Goal: Check status: Check status

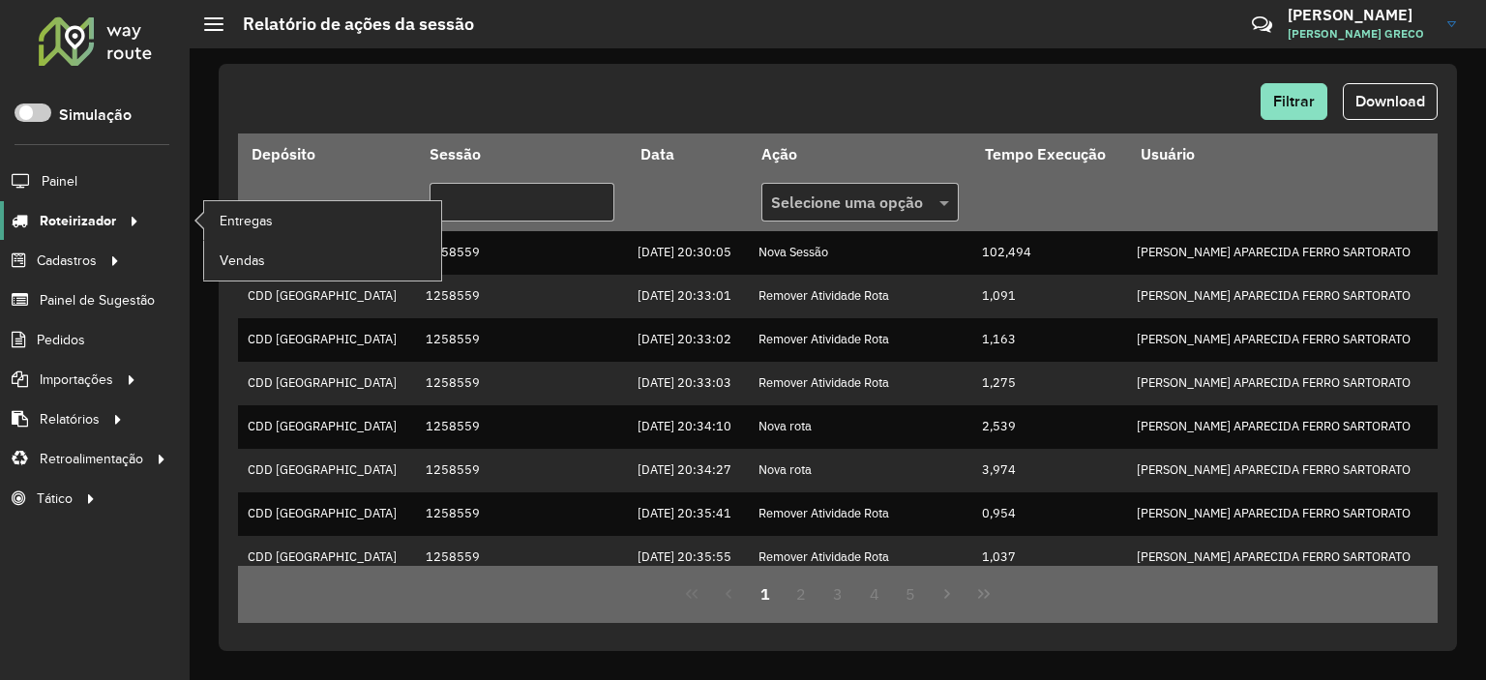
scroll to position [535, 0]
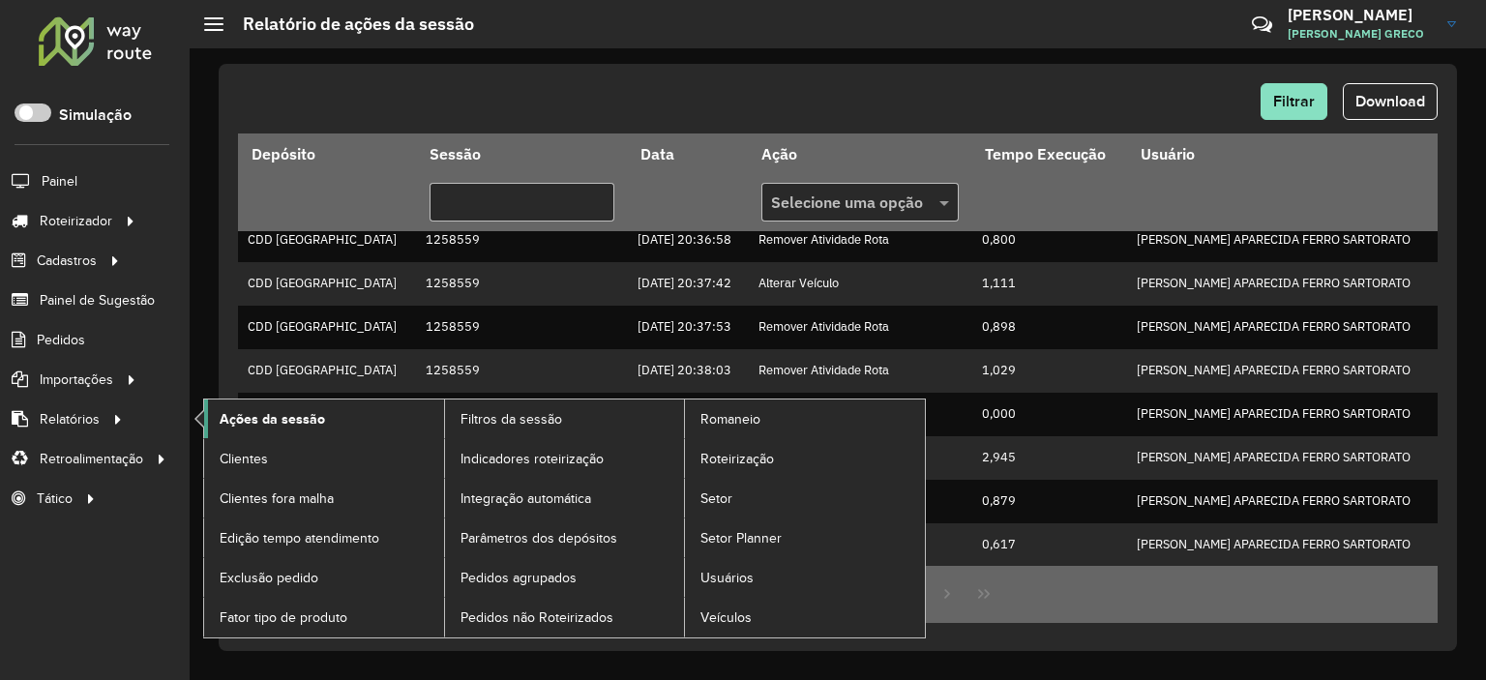
click at [238, 433] on link "Ações da sessão" at bounding box center [324, 419] width 240 height 39
click at [302, 410] on span "Ações da sessão" at bounding box center [272, 419] width 105 height 20
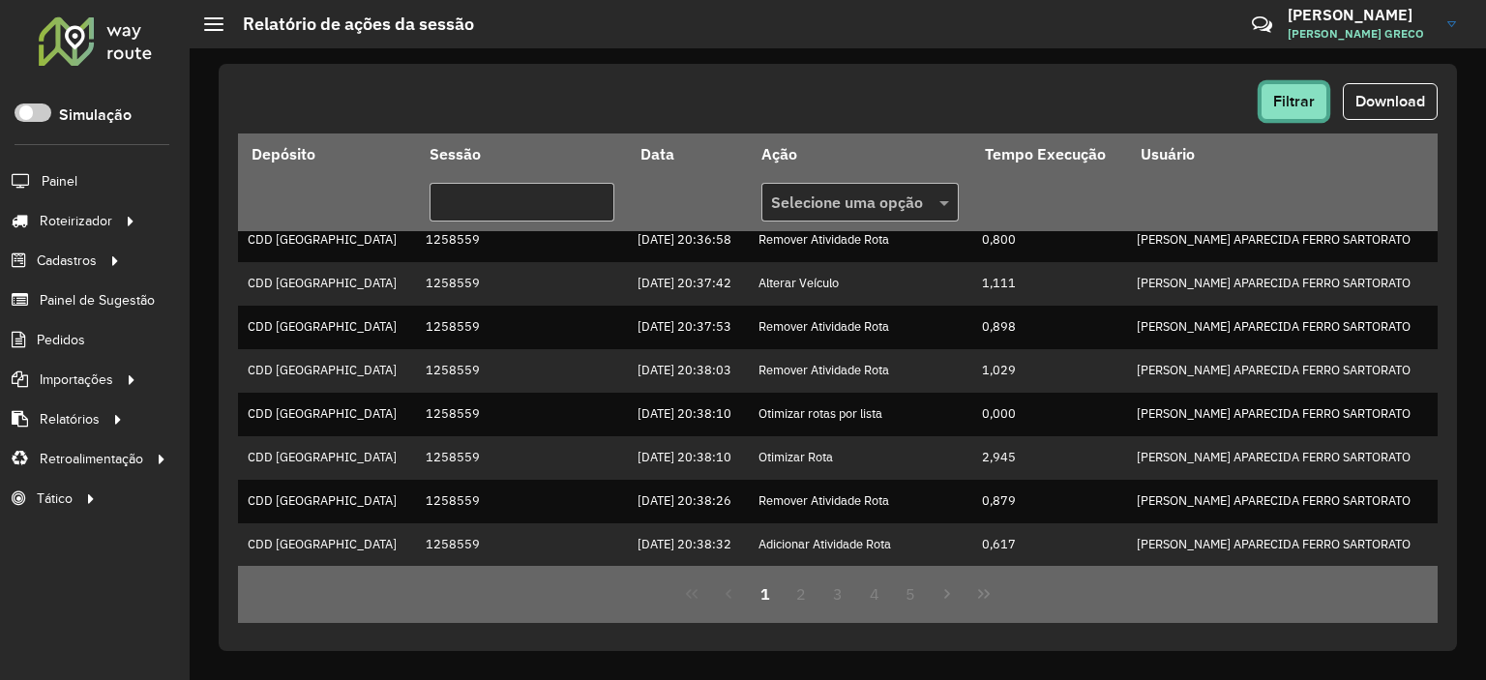
click at [1317, 85] on button "Filtrar" at bounding box center [1294, 101] width 67 height 37
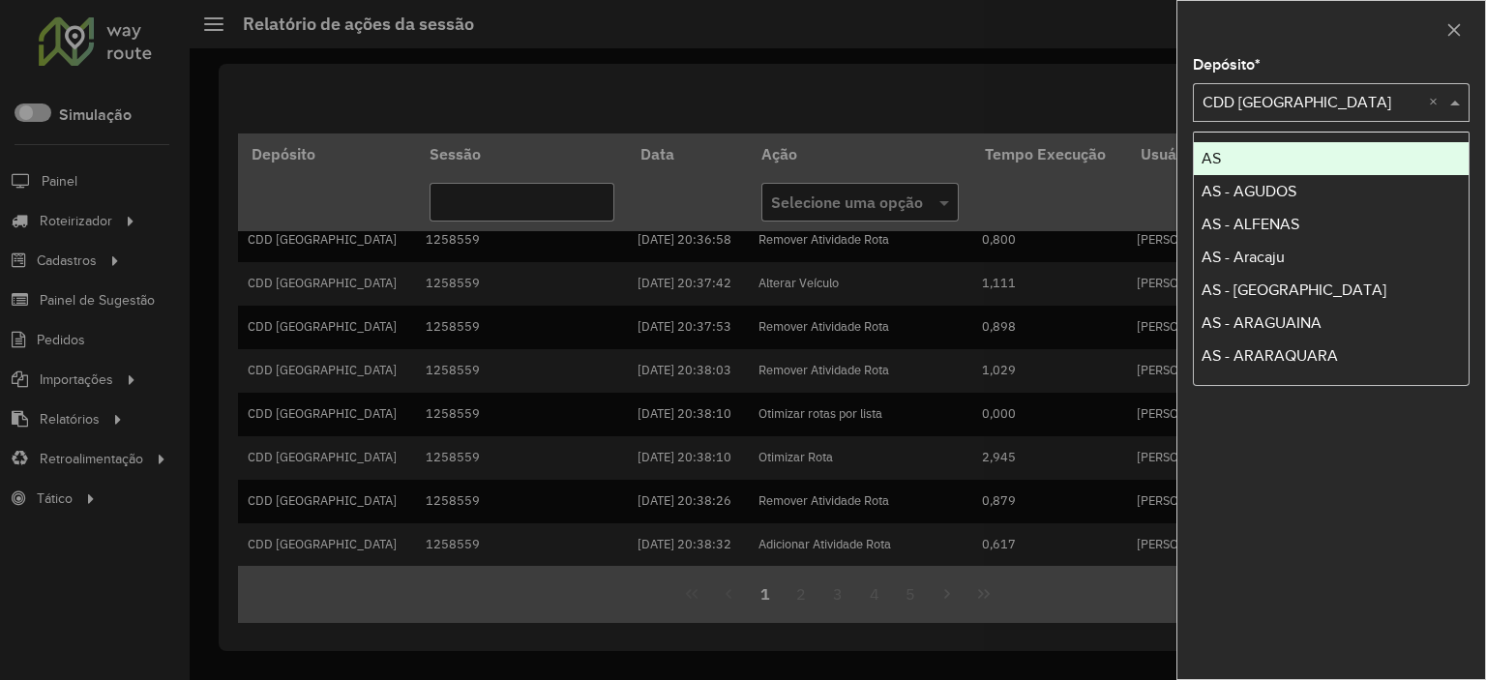
click at [1308, 96] on input "text" at bounding box center [1312, 103] width 219 height 23
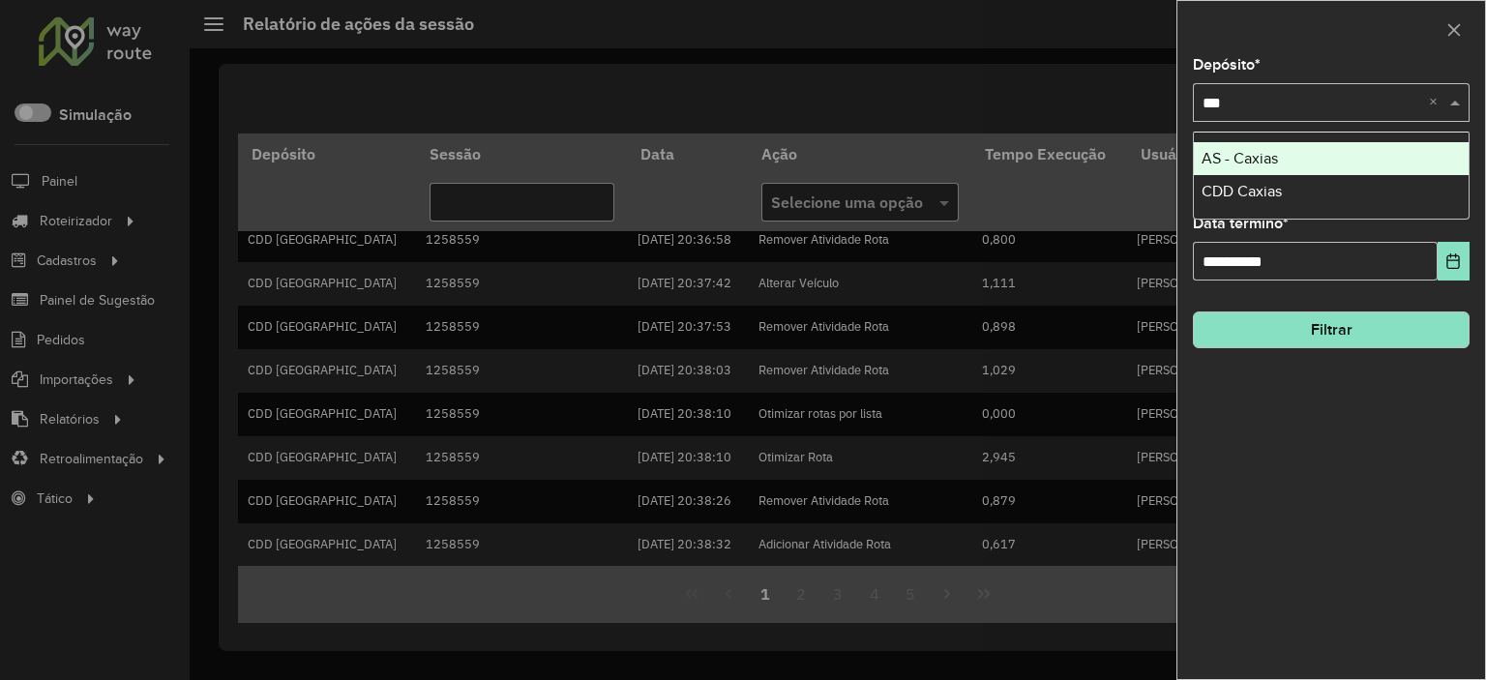
type input "****"
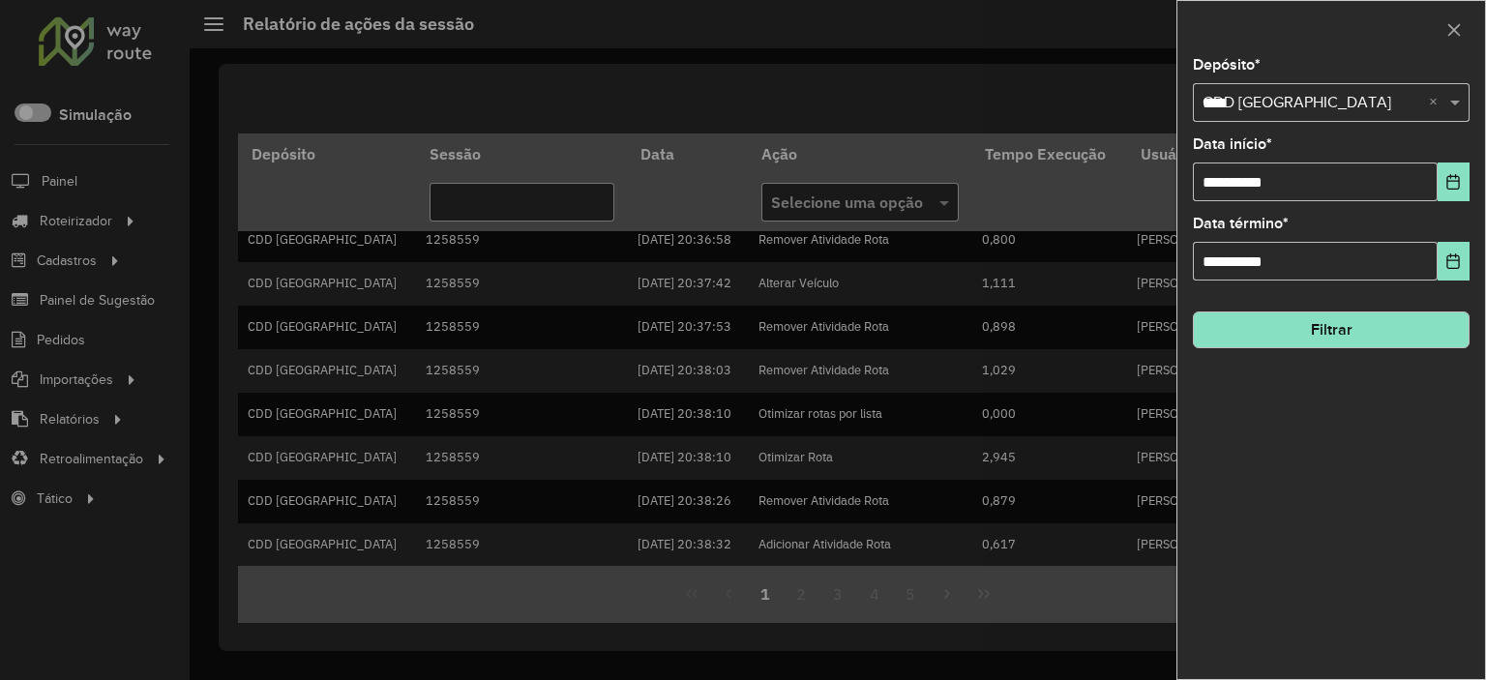
click at [1259, 116] on div "Selecione um depósito × CDD São José dos Campos **** ×" at bounding box center [1331, 102] width 277 height 39
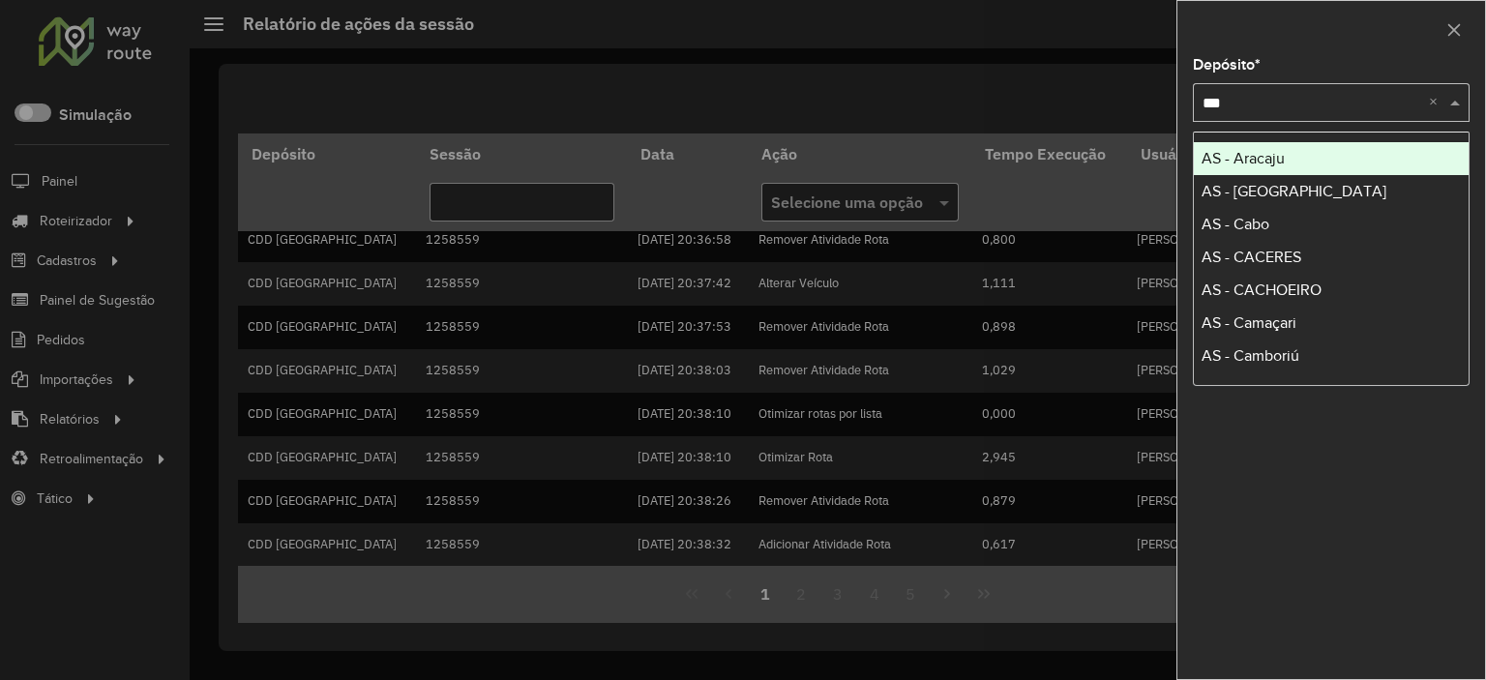
type input "****"
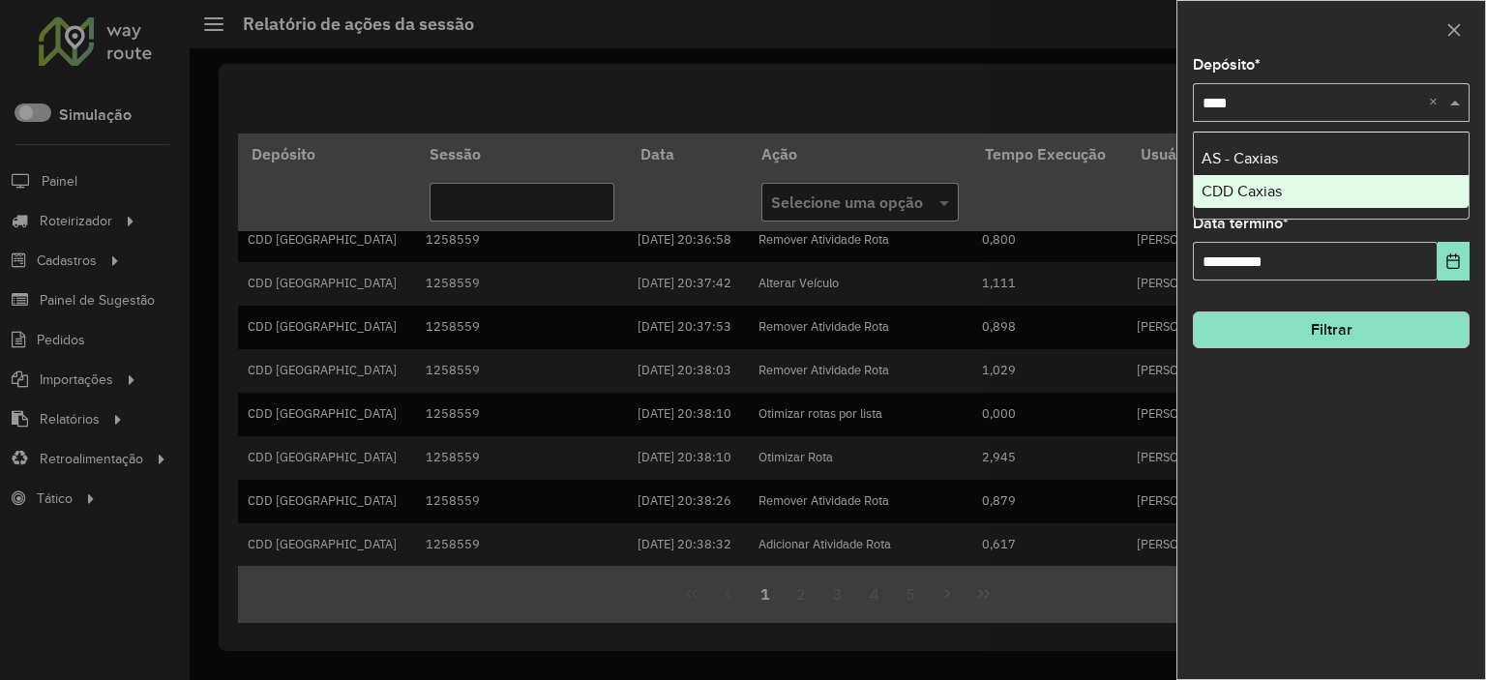
click at [1271, 178] on div "CDD Caxias" at bounding box center [1331, 191] width 275 height 33
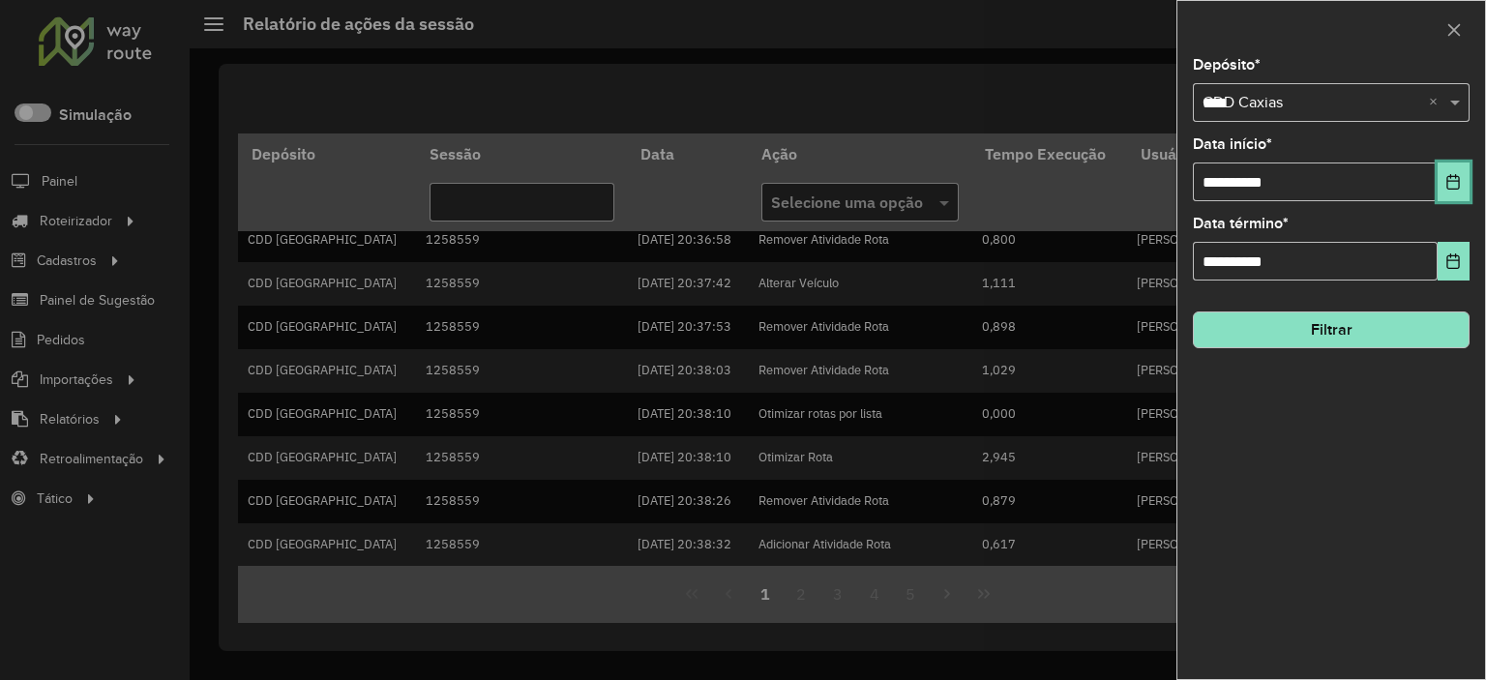
click at [1442, 183] on button "Choose Date" at bounding box center [1454, 182] width 32 height 39
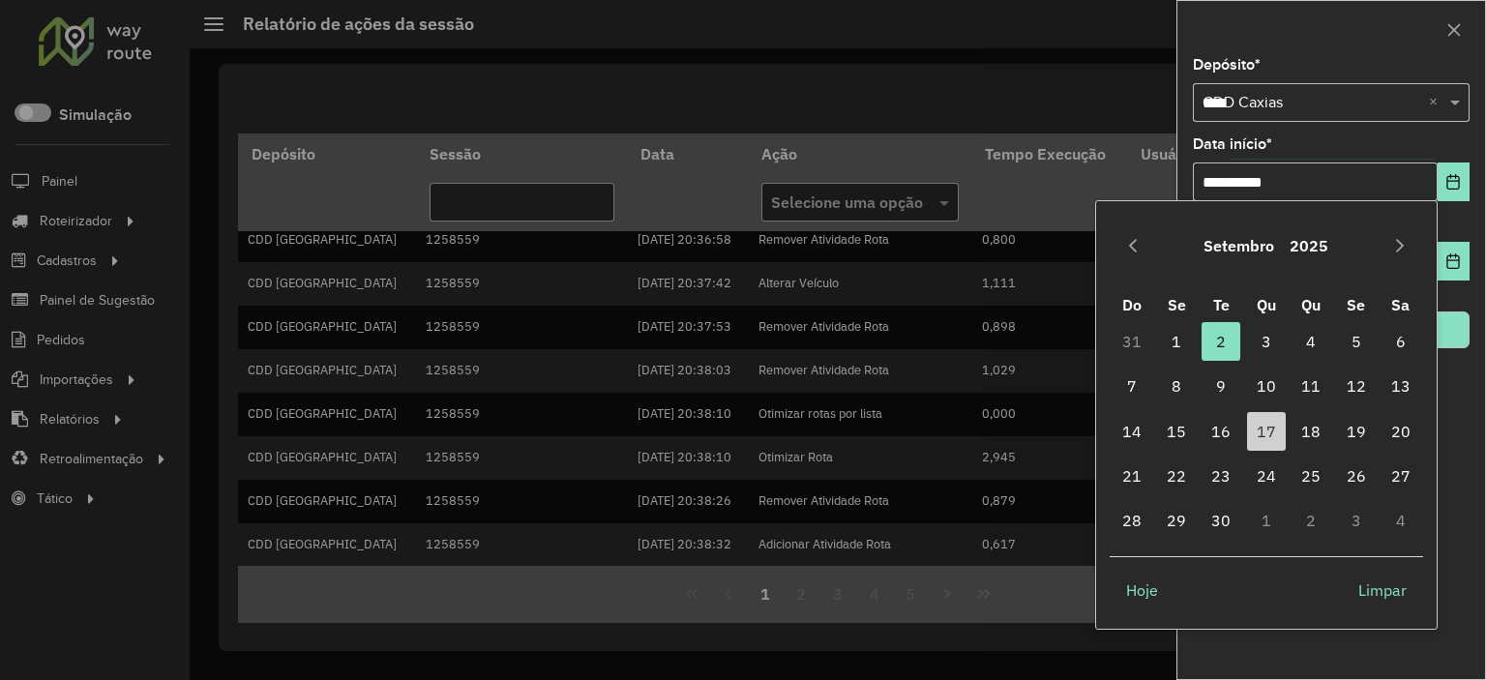
click at [1289, 421] on td "18" at bounding box center [1311, 431] width 45 height 45
click at [1225, 432] on span "16" at bounding box center [1221, 431] width 39 height 39
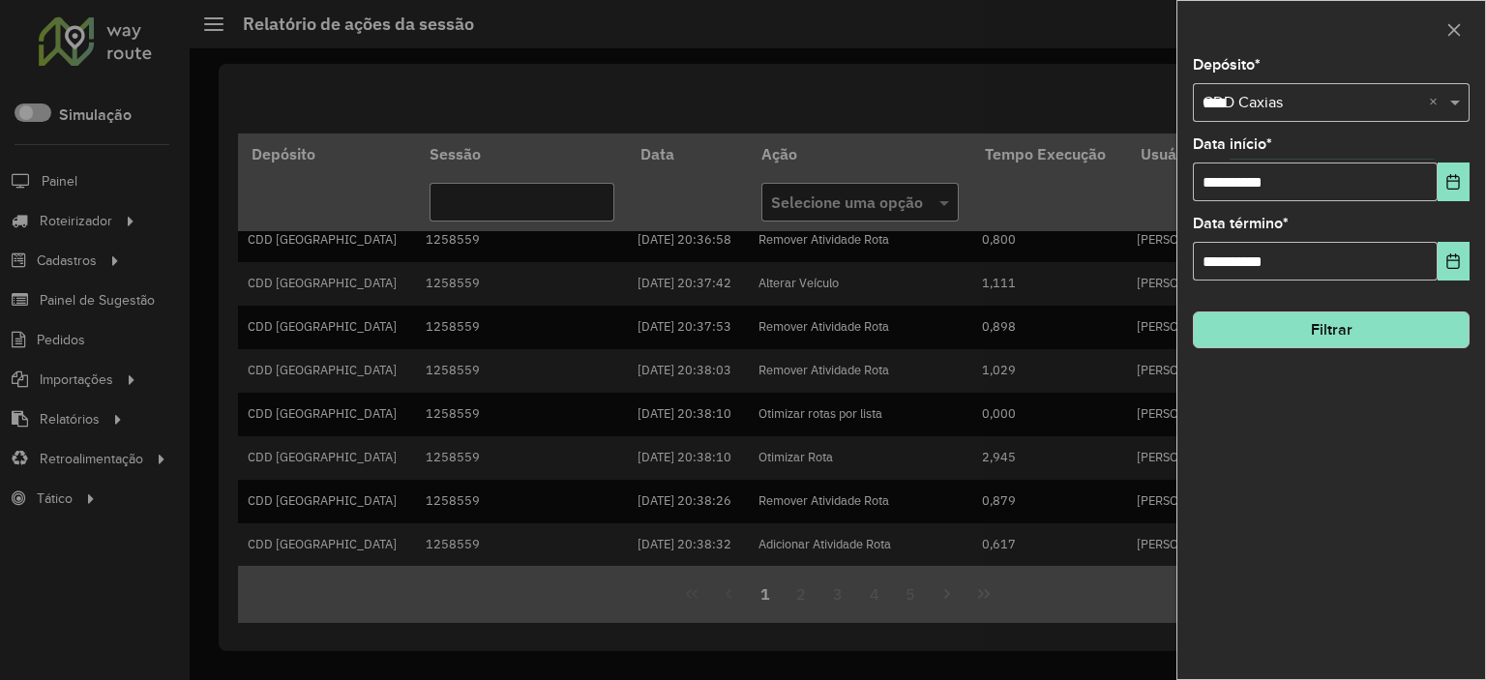
click at [1413, 322] on button "Filtrar" at bounding box center [1331, 330] width 277 height 37
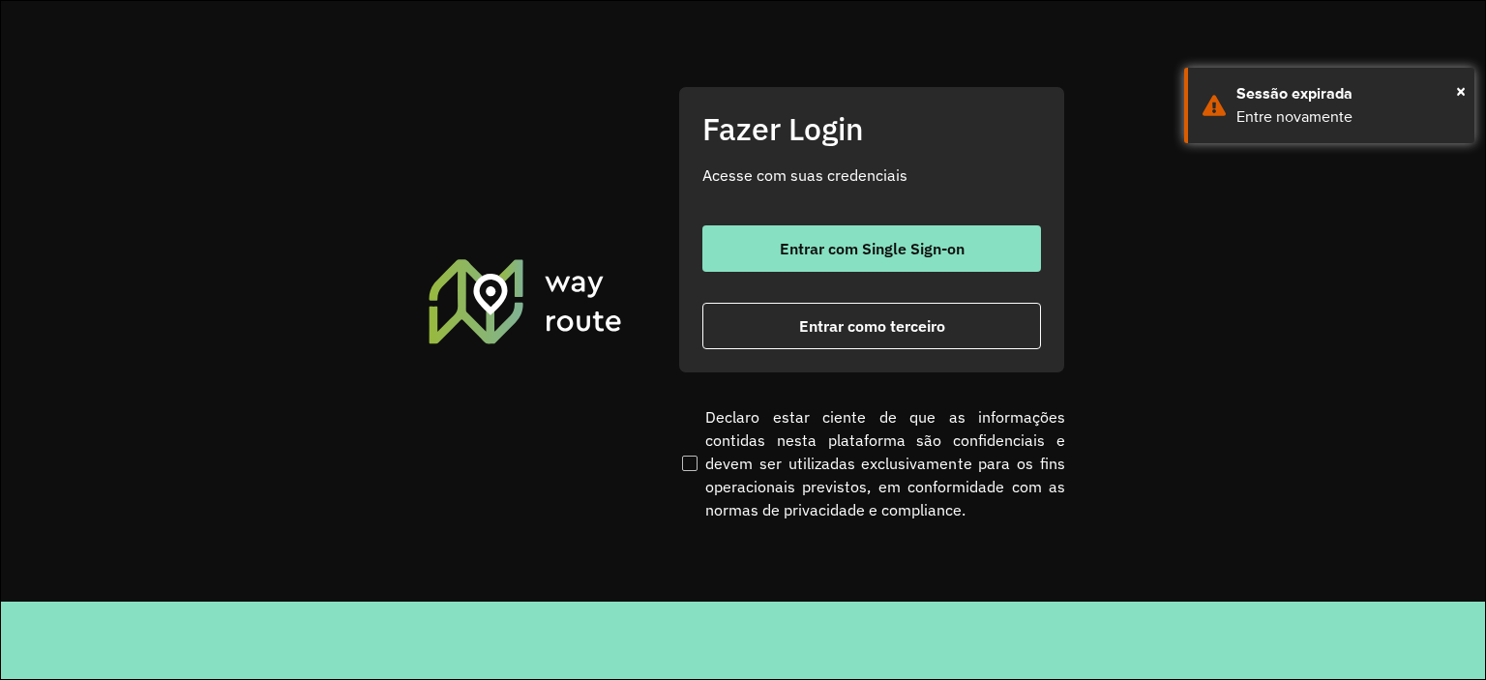
click at [964, 234] on div at bounding box center [743, 340] width 1486 height 680
click at [944, 250] on div at bounding box center [743, 340] width 1486 height 680
click at [1462, 86] on span "×" at bounding box center [1461, 90] width 10 height 29
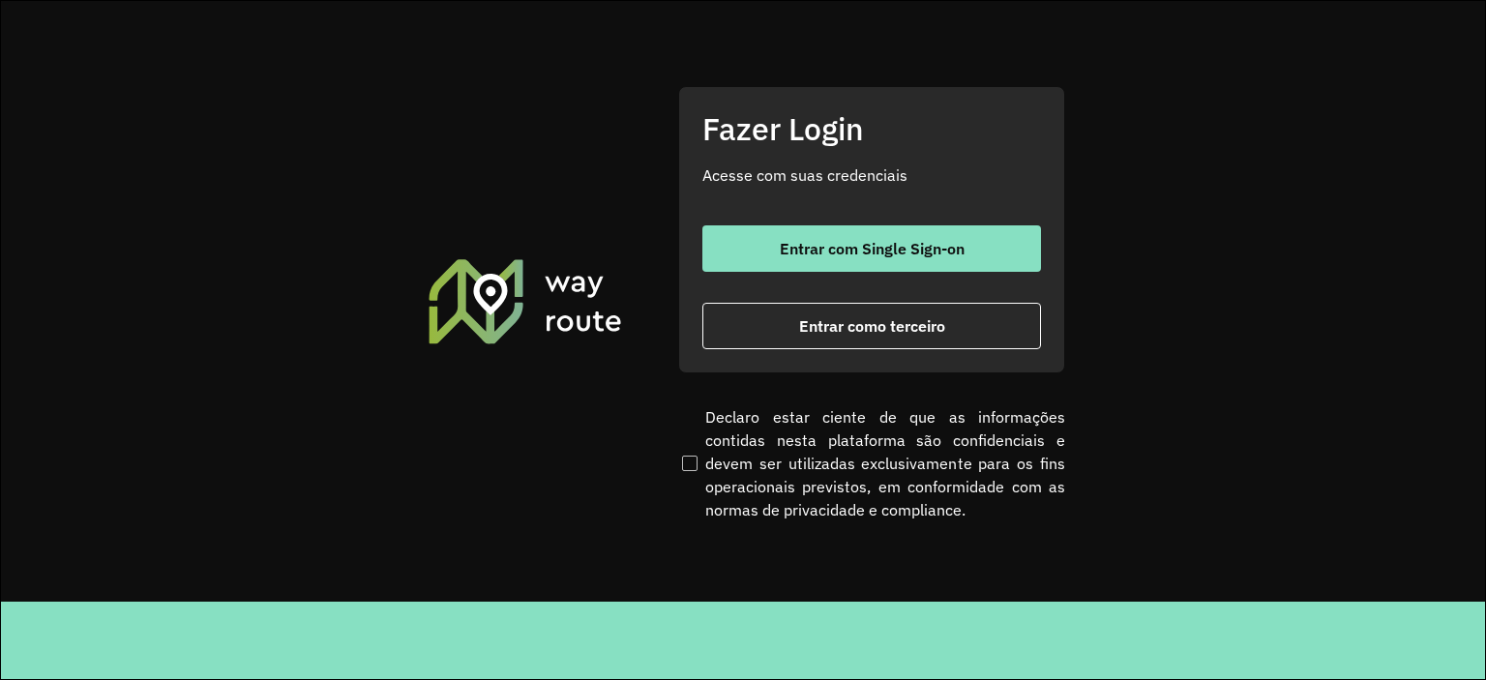
click at [805, 244] on div at bounding box center [743, 340] width 1486 height 680
click at [734, 249] on div at bounding box center [743, 340] width 1486 height 680
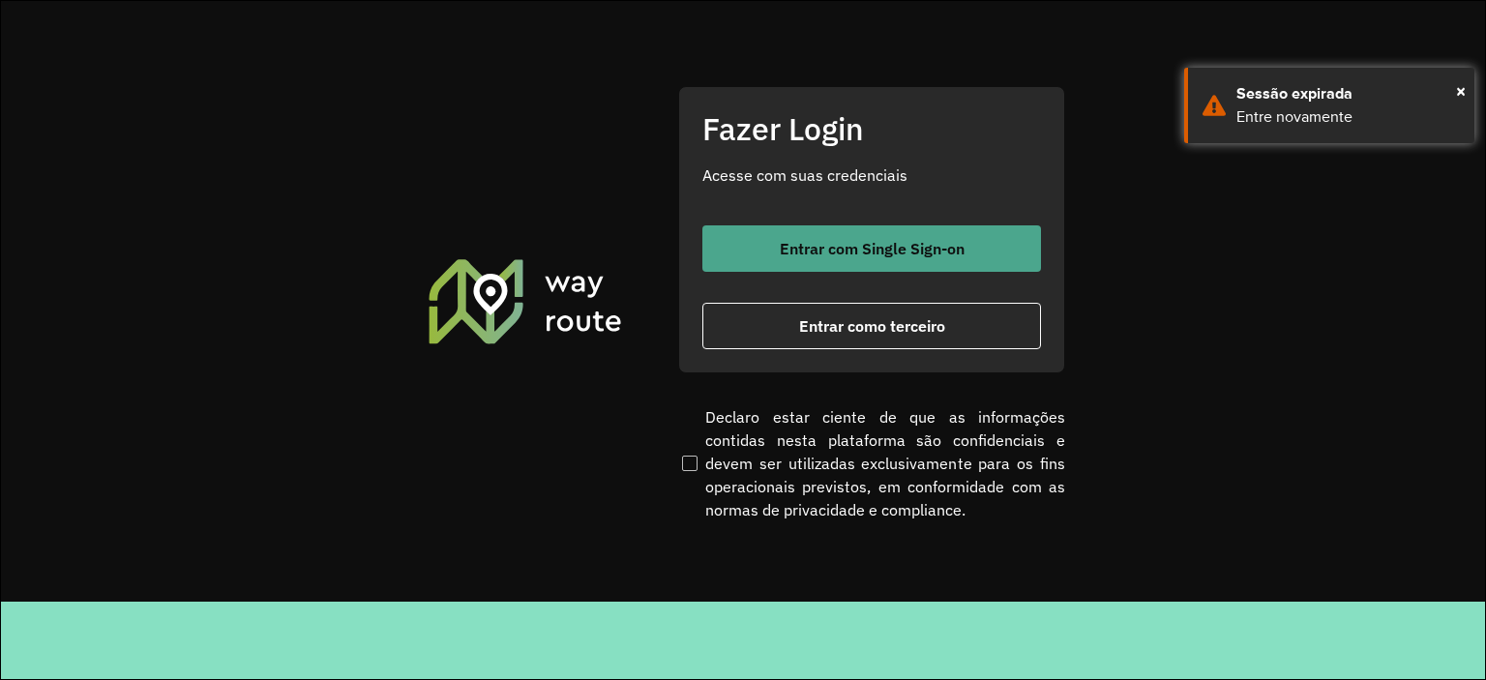
click at [800, 259] on button "Entrar com Single Sign-on" at bounding box center [871, 248] width 339 height 46
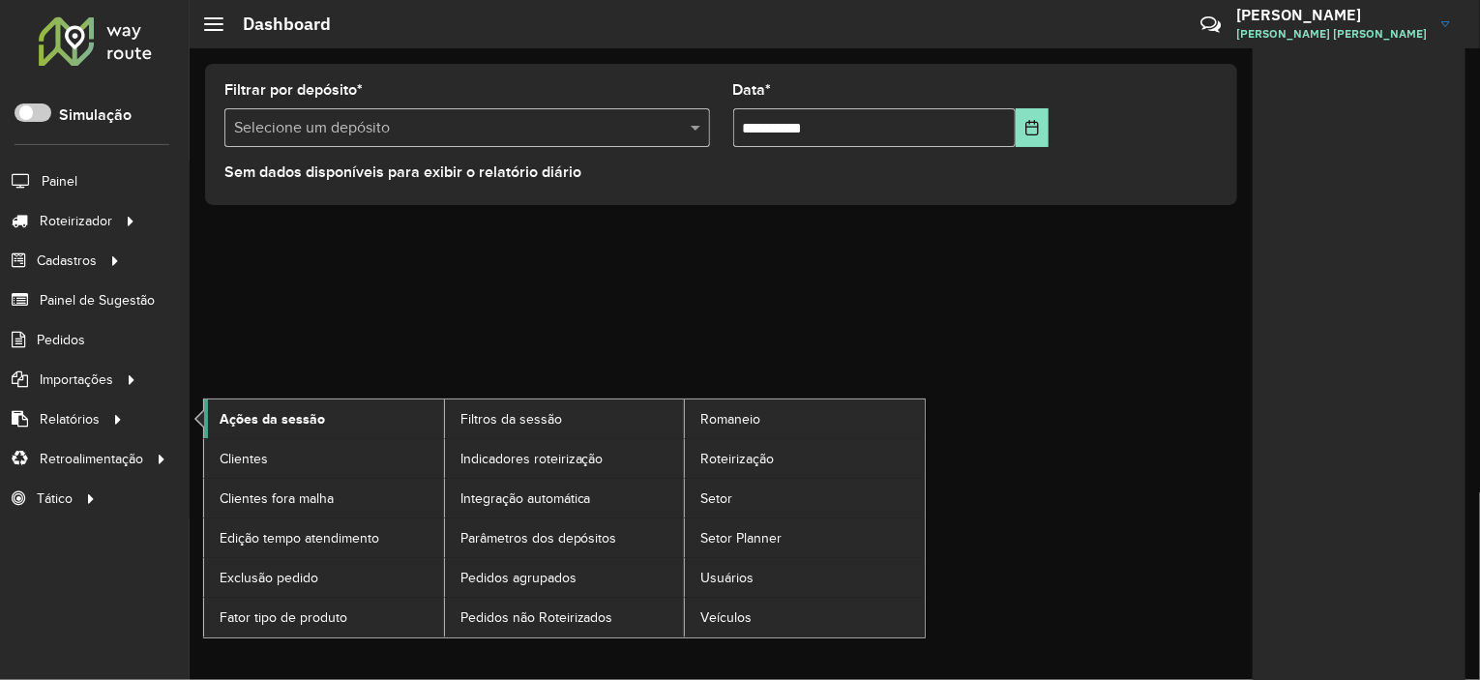
click at [306, 422] on span "Ações da sessão" at bounding box center [272, 419] width 105 height 20
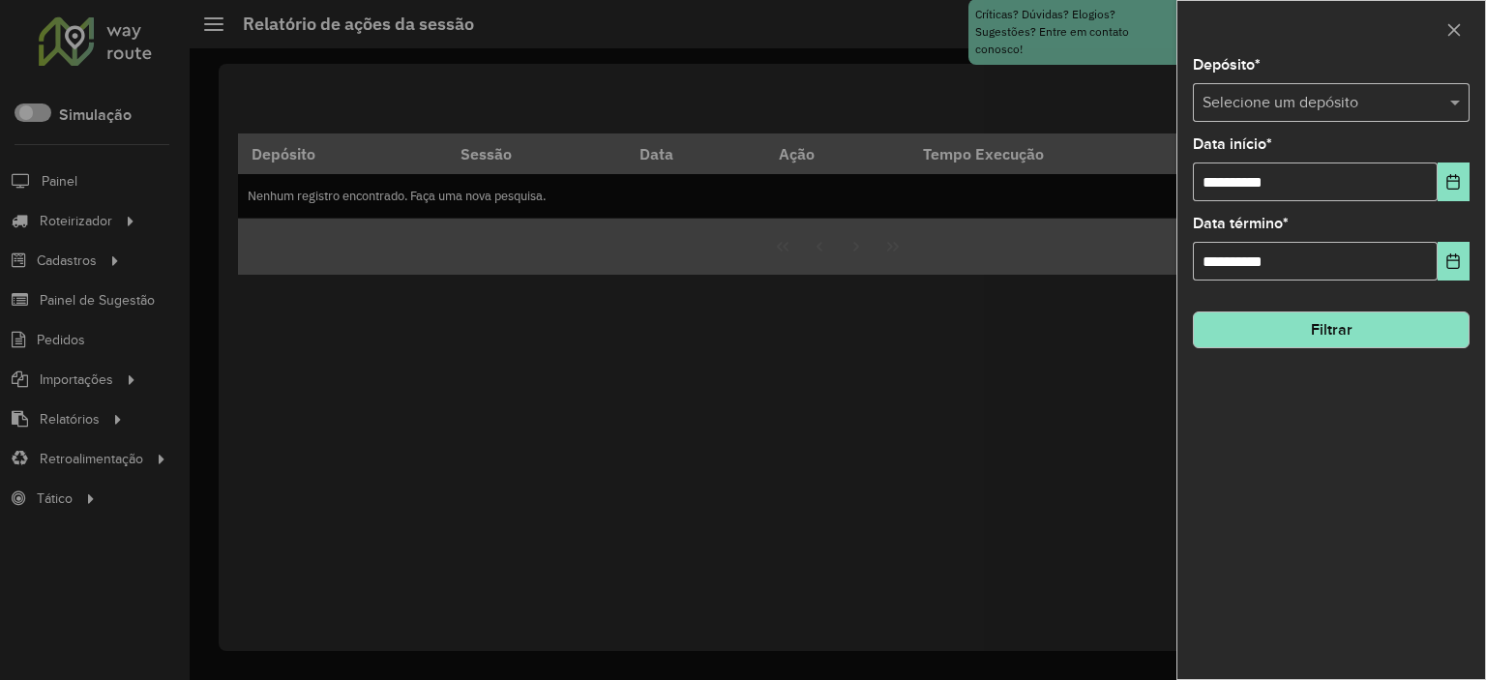
click at [1298, 114] on div "Selecione um depósito" at bounding box center [1331, 102] width 277 height 39
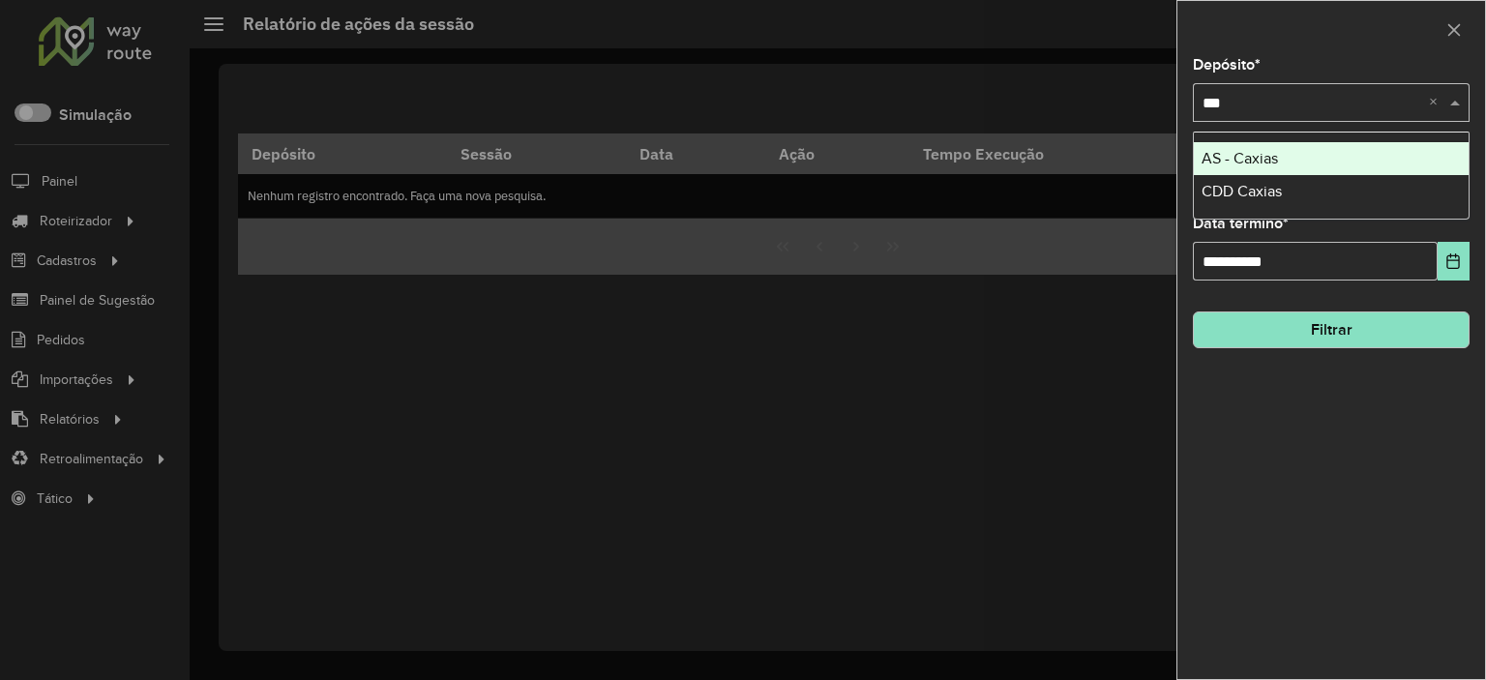
type input "****"
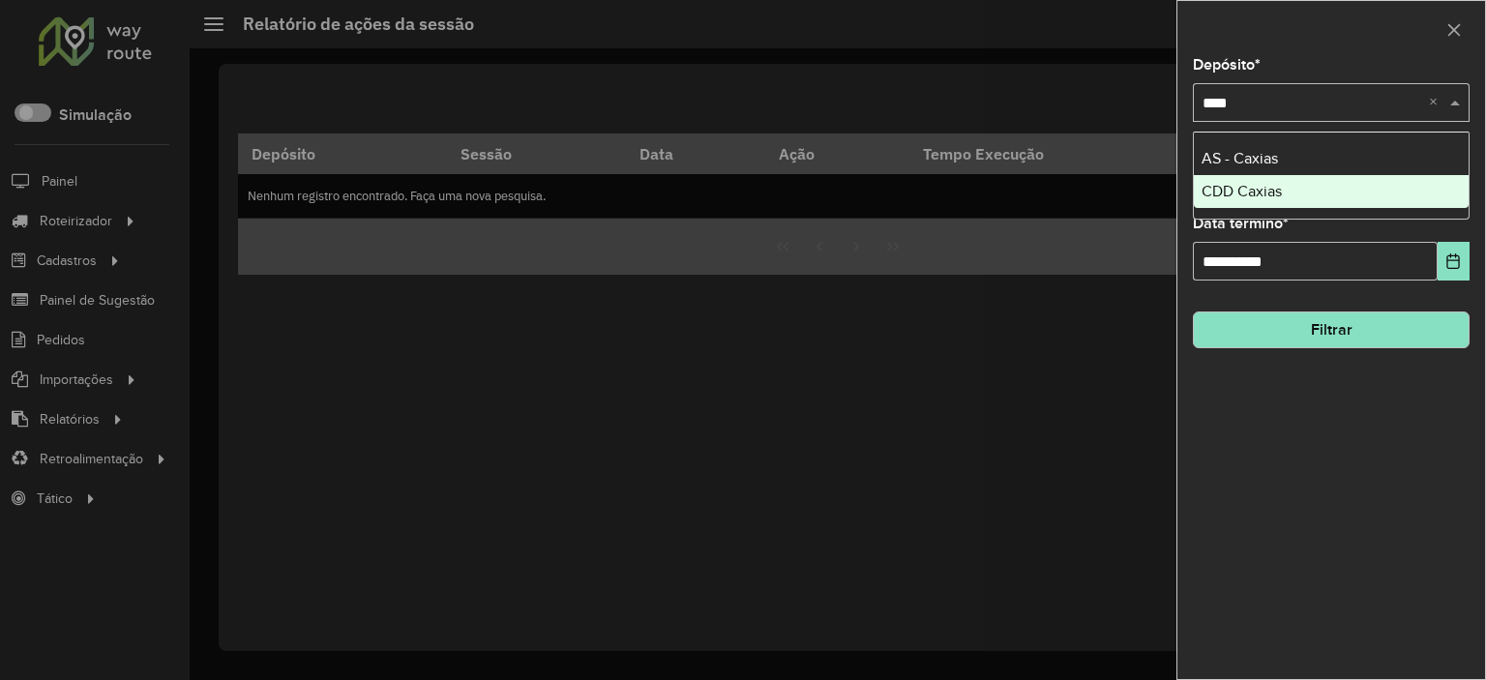
click at [1243, 196] on span "CDD Caxias" at bounding box center [1242, 191] width 80 height 16
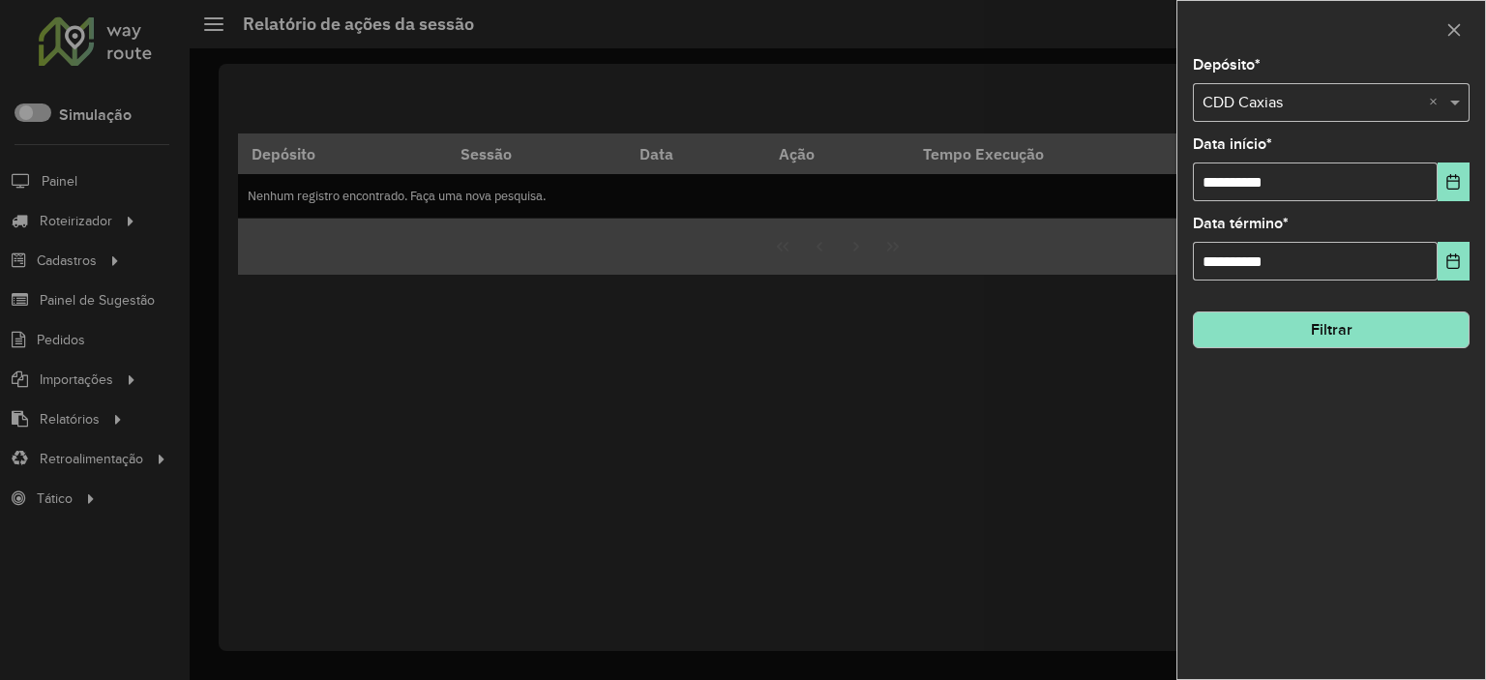
click at [1303, 320] on button "Filtrar" at bounding box center [1331, 330] width 277 height 37
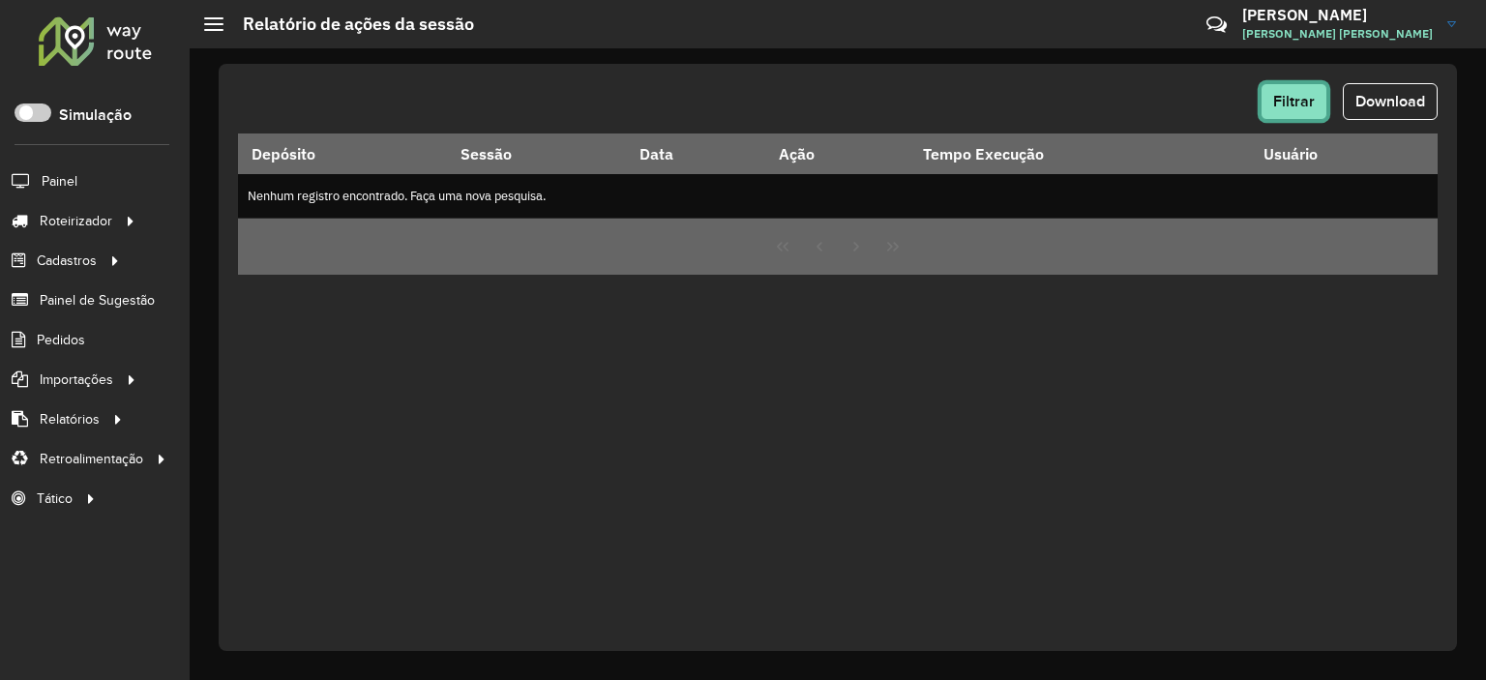
click at [1311, 102] on span "Filtrar" at bounding box center [1294, 101] width 42 height 16
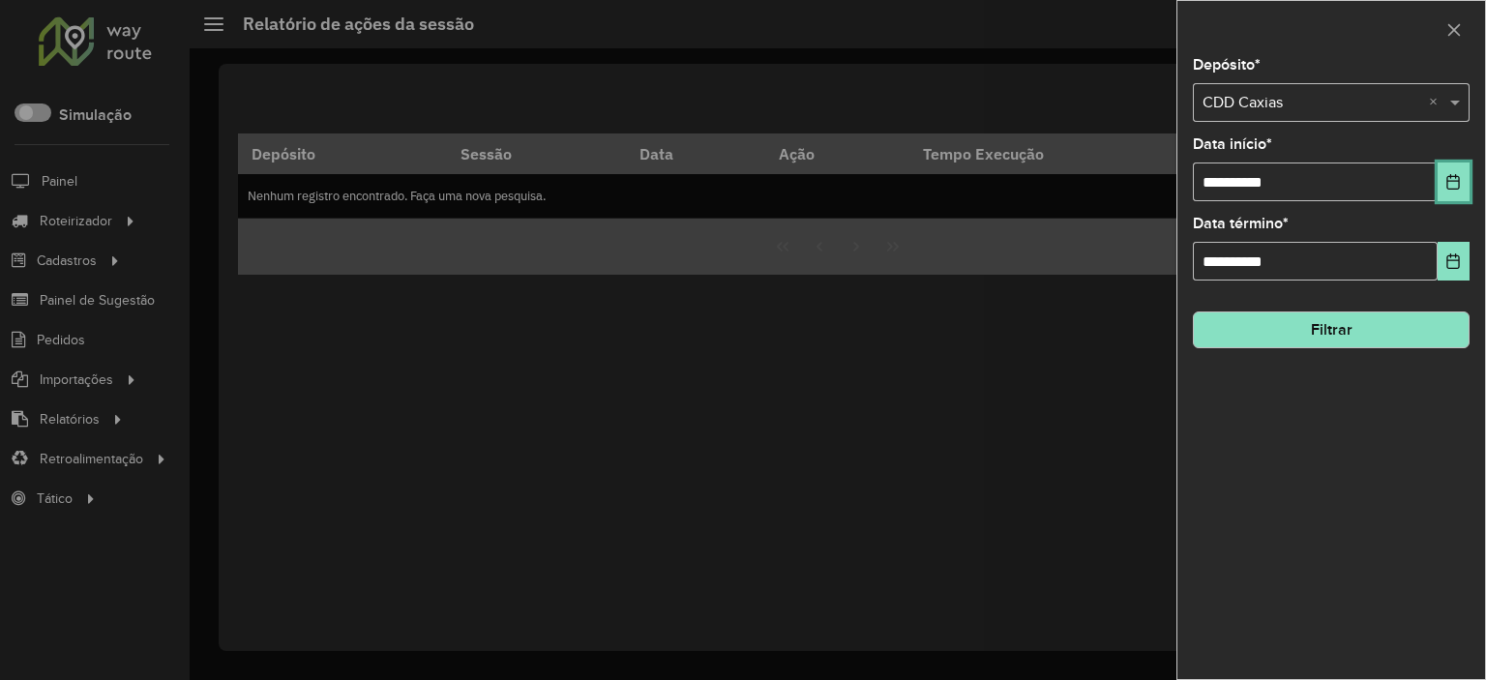
click at [1447, 168] on button "Choose Date" at bounding box center [1454, 182] width 32 height 39
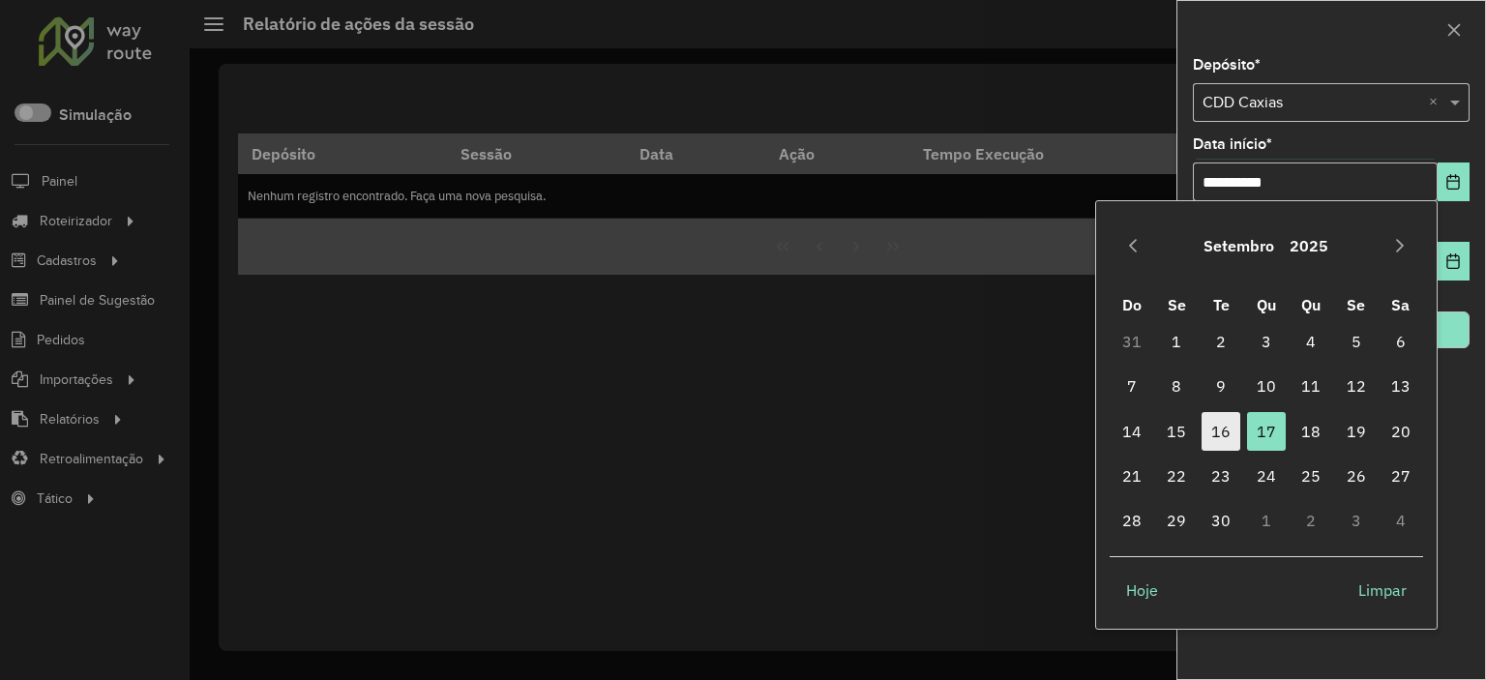
click at [1234, 434] on span "16" at bounding box center [1221, 431] width 39 height 39
type input "**********"
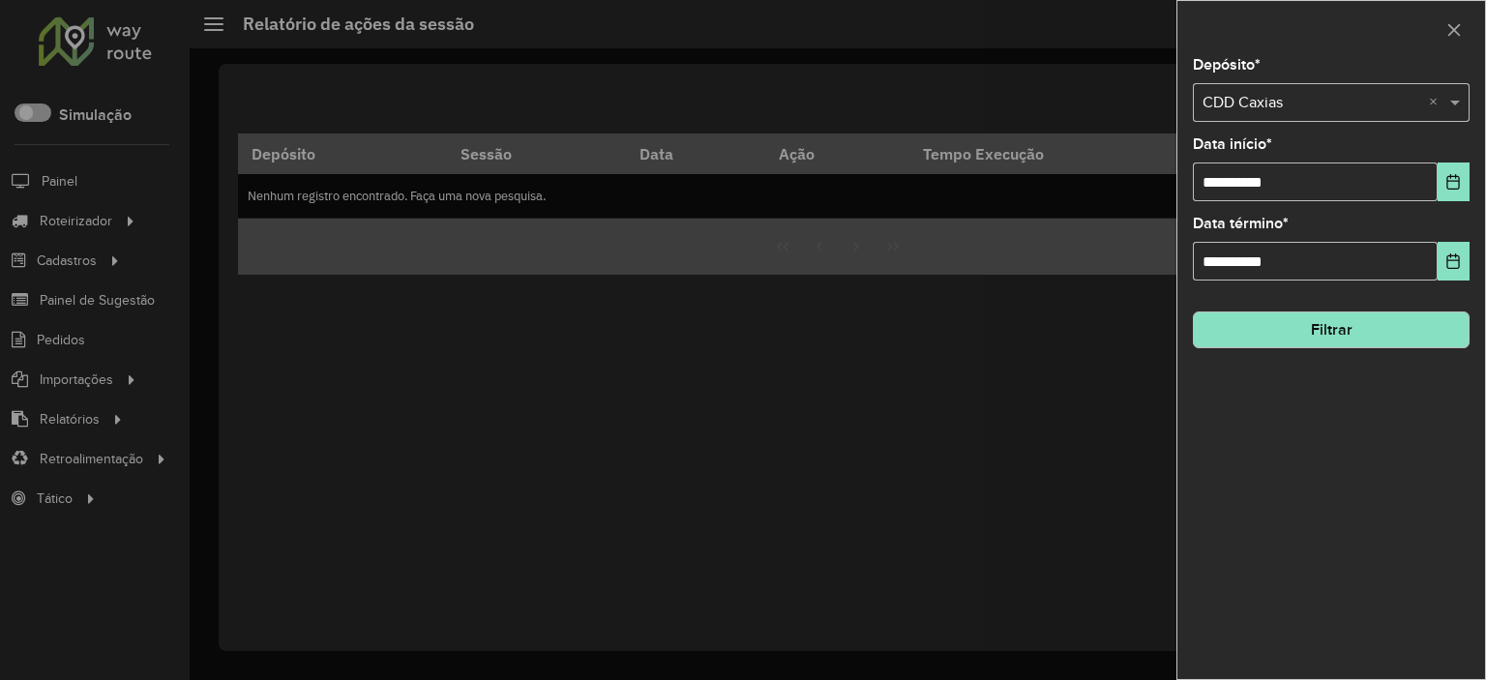
click at [1389, 329] on button "Filtrar" at bounding box center [1331, 330] width 277 height 37
